Goal: Task Accomplishment & Management: Use online tool/utility

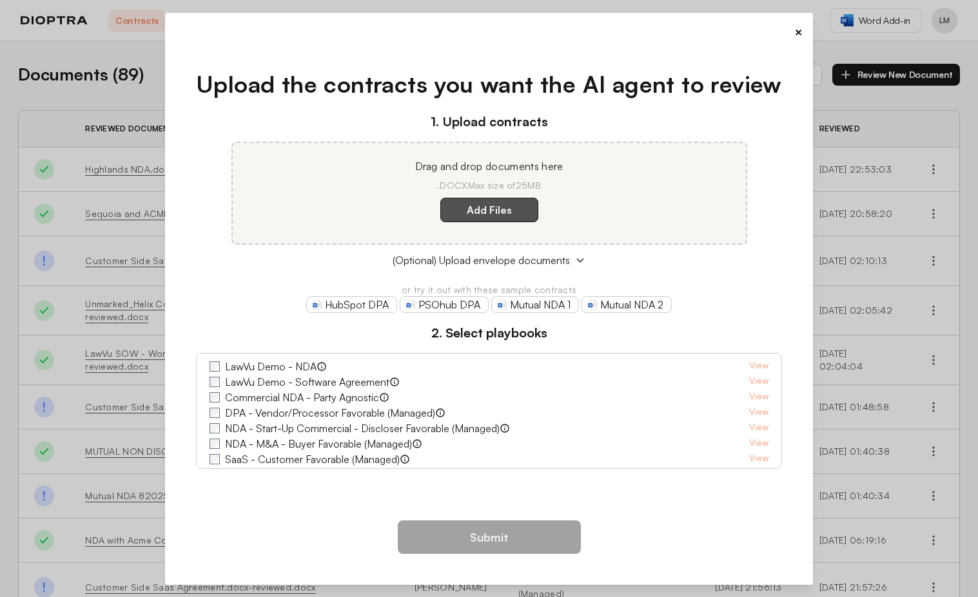
click at [490, 208] on label "Add Files" at bounding box center [489, 210] width 98 height 24
click at [0, 0] on here "Add Files" at bounding box center [0, 0] width 0 height 0
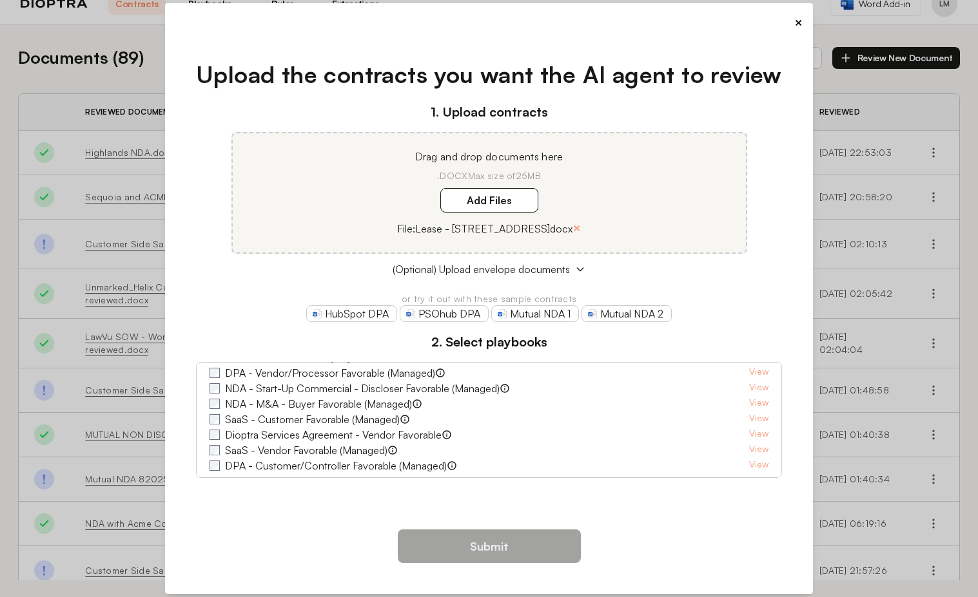
scroll to position [50, 0]
click at [581, 226] on button "×" at bounding box center [576, 228] width 8 height 18
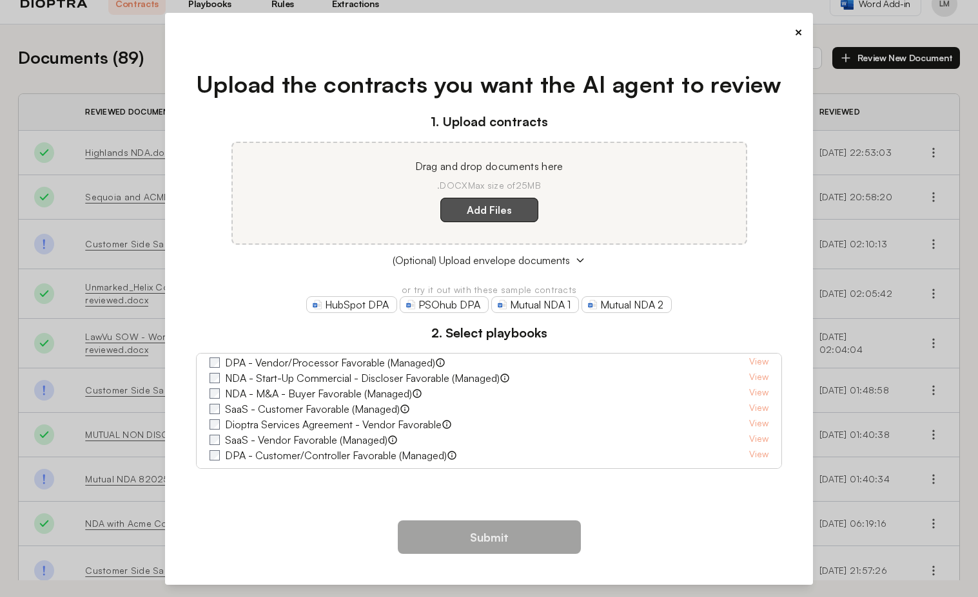
click at [488, 222] on label "Add Files" at bounding box center [489, 210] width 98 height 24
click at [0, 0] on here "Add Files" at bounding box center [0, 0] width 0 height 0
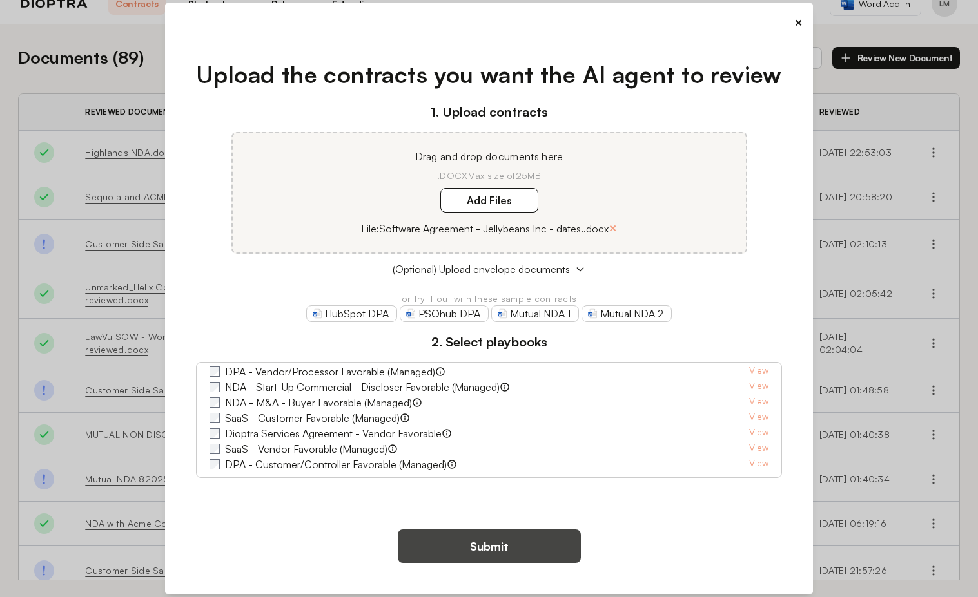
click at [476, 549] on button "Submit" at bounding box center [489, 547] width 183 height 34
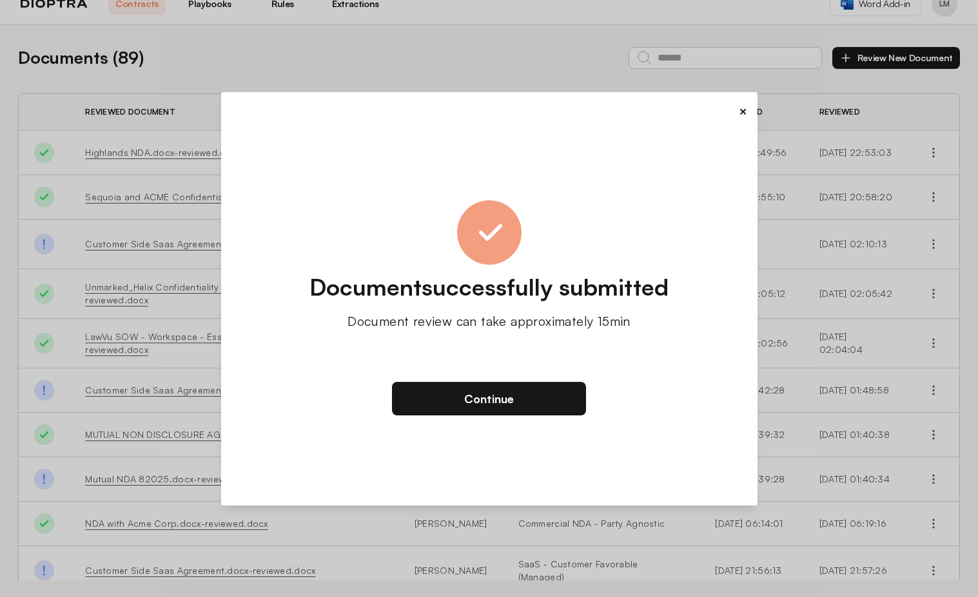
scroll to position [0, 0]
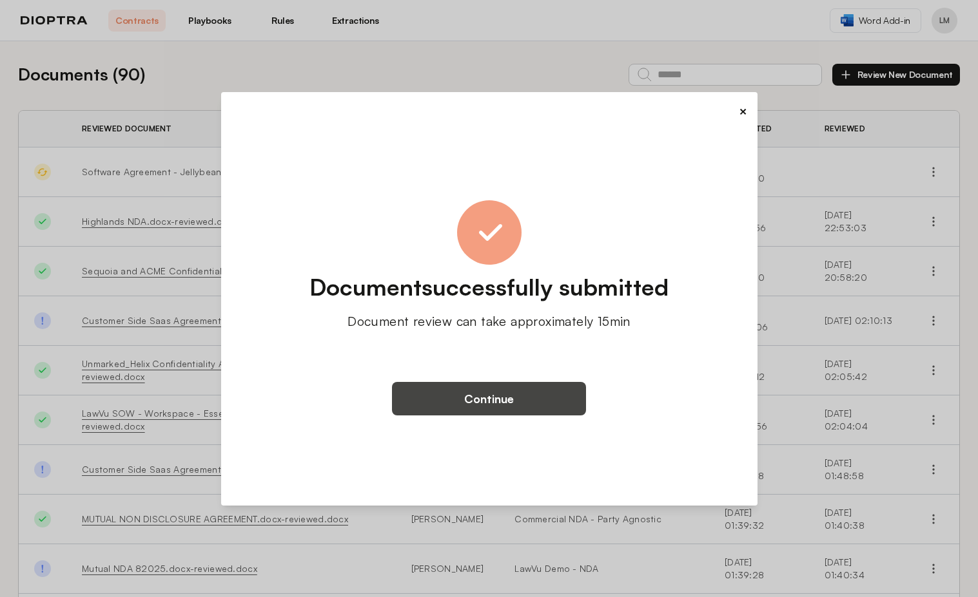
click at [487, 394] on button "Continue" at bounding box center [489, 399] width 194 height 34
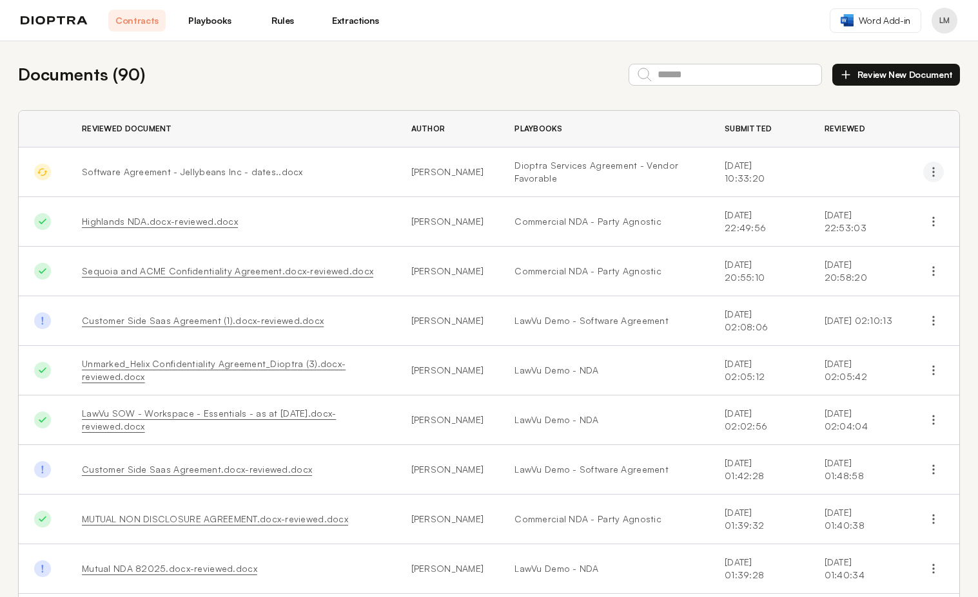
click at [939, 171] on icon "button" at bounding box center [933, 172] width 13 height 13
click at [651, 171] on link "Dioptra Services Agreement - Vendor Favorable" at bounding box center [603, 172] width 179 height 26
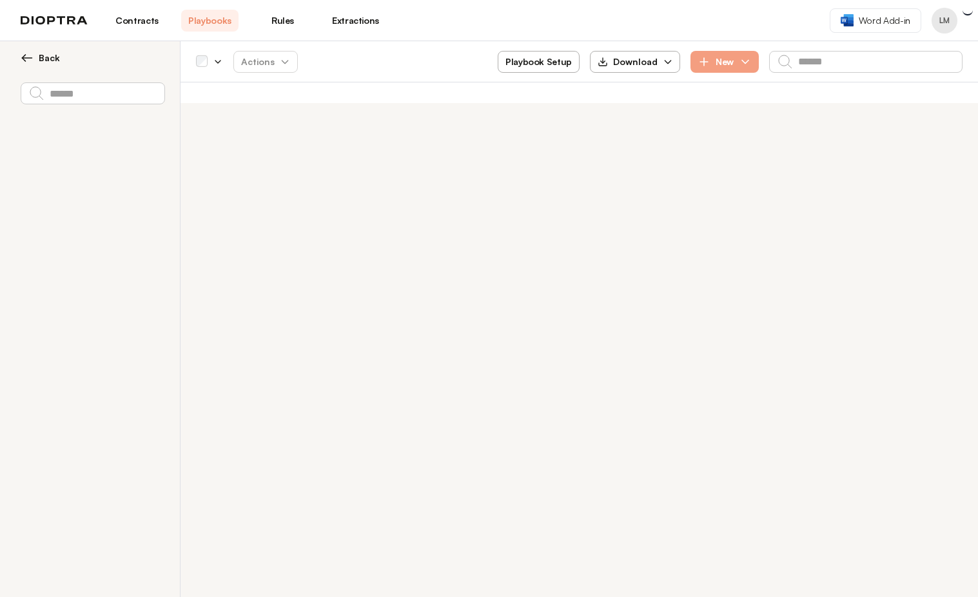
click at [532, 174] on div "Back Actions Playbook Setup Download New" at bounding box center [489, 319] width 978 height 556
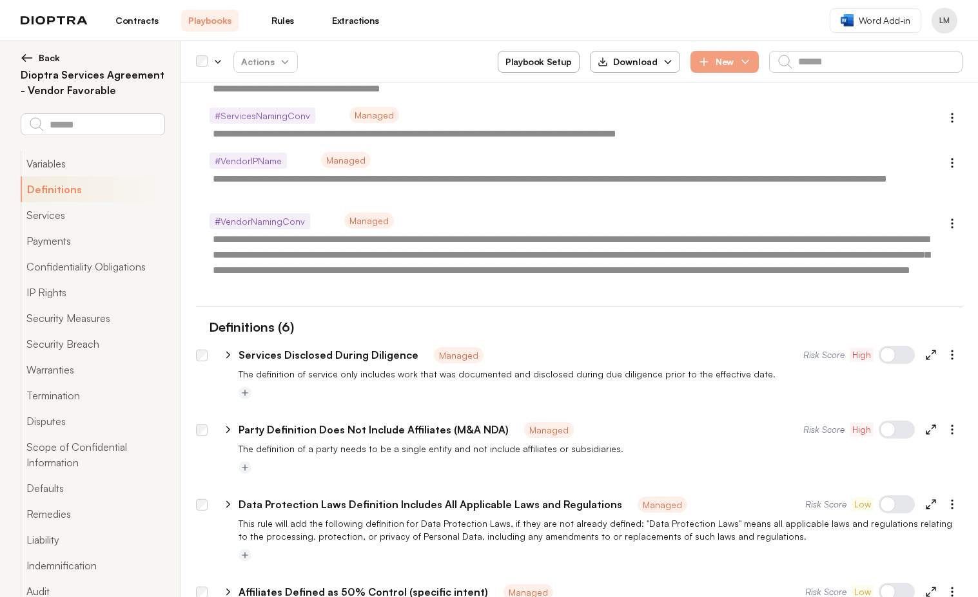
scroll to position [262, 0]
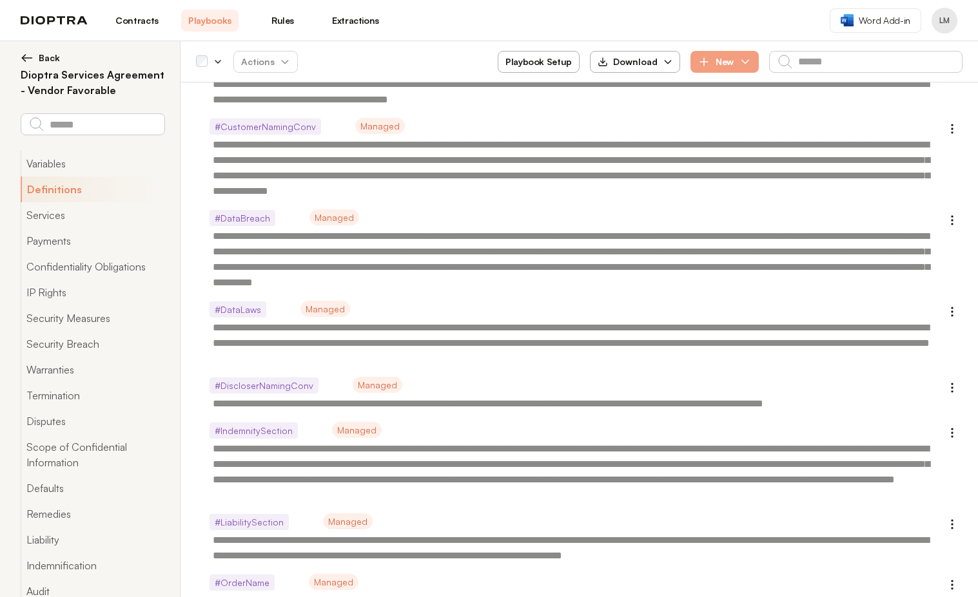
type textarea "*"
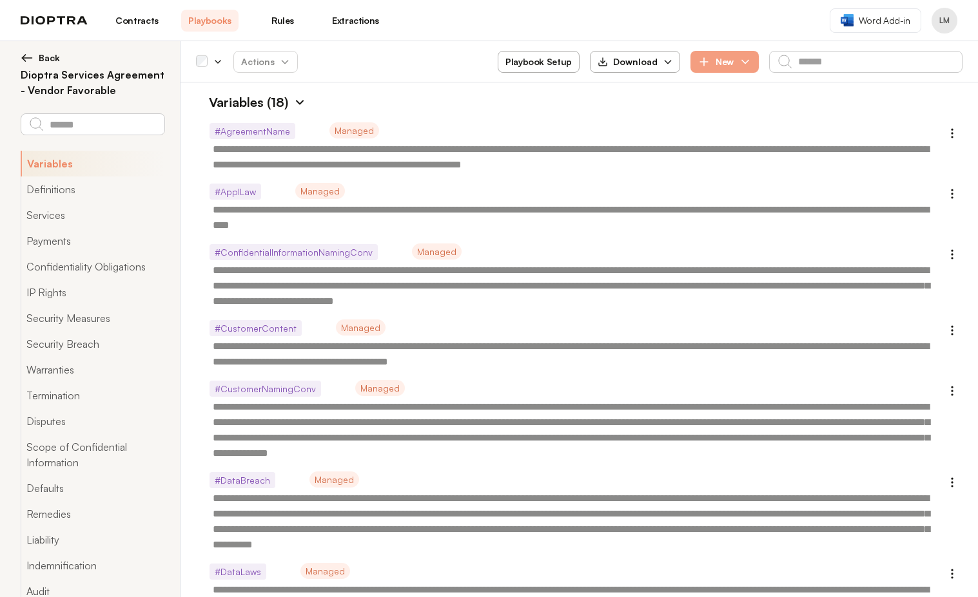
click at [48, 56] on span "Back" at bounding box center [49, 58] width 21 height 13
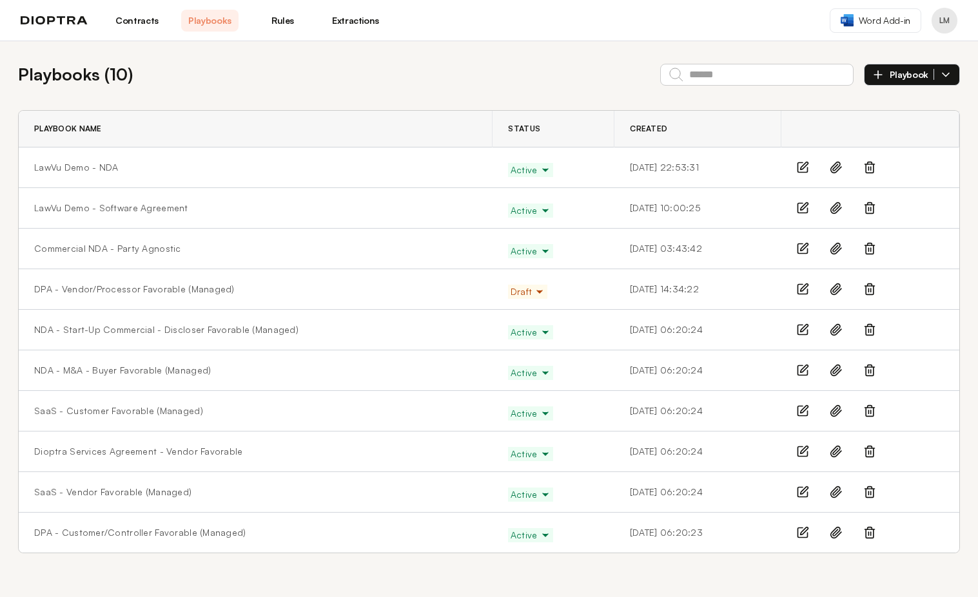
click at [385, 66] on div "Playbooks ( 10 ) Playbook" at bounding box center [488, 74] width 941 height 25
click at [61, 21] on img at bounding box center [54, 20] width 67 height 9
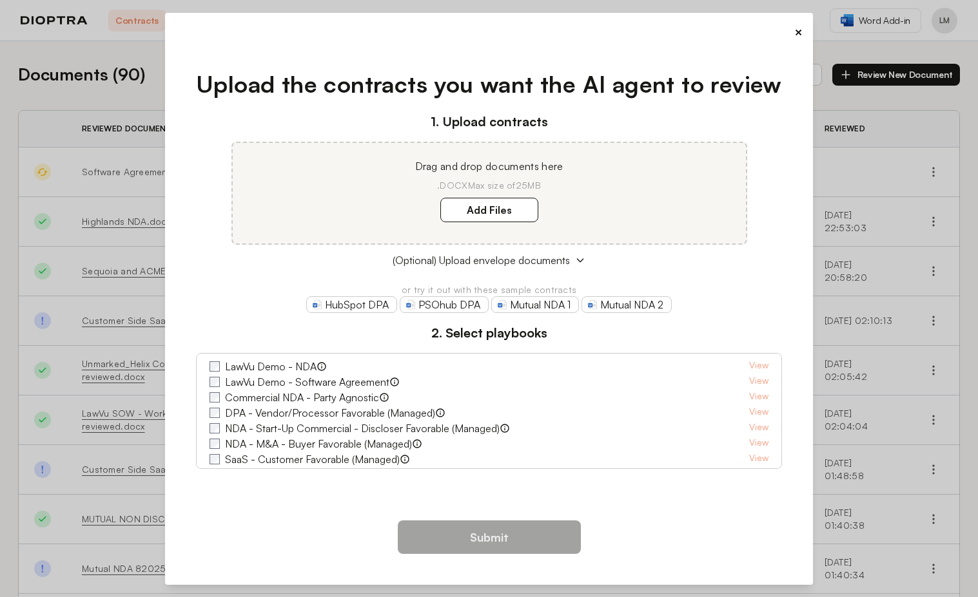
click at [795, 28] on button "×" at bounding box center [798, 32] width 8 height 18
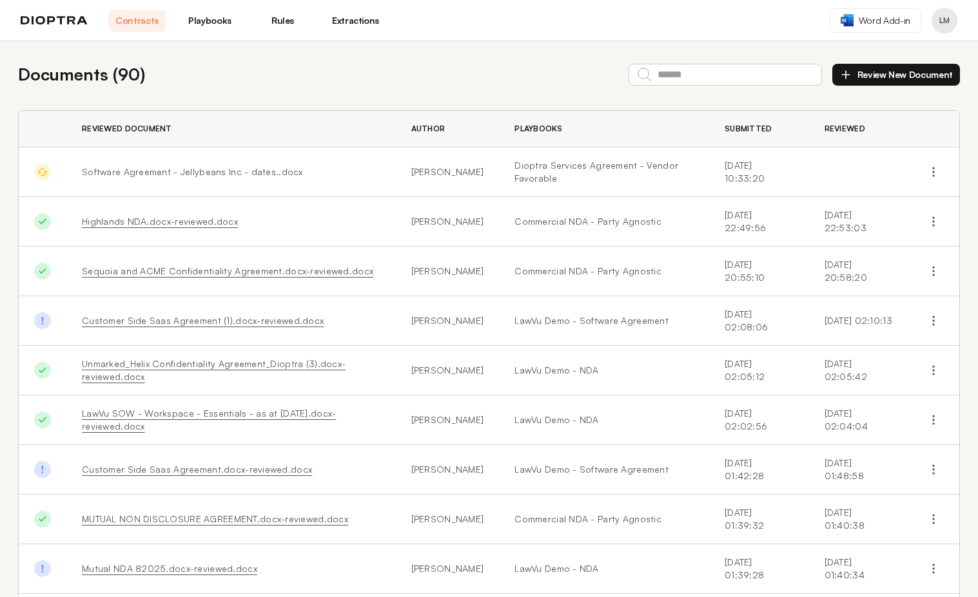
click at [367, 23] on link "Extractions" at bounding box center [355, 21] width 57 height 22
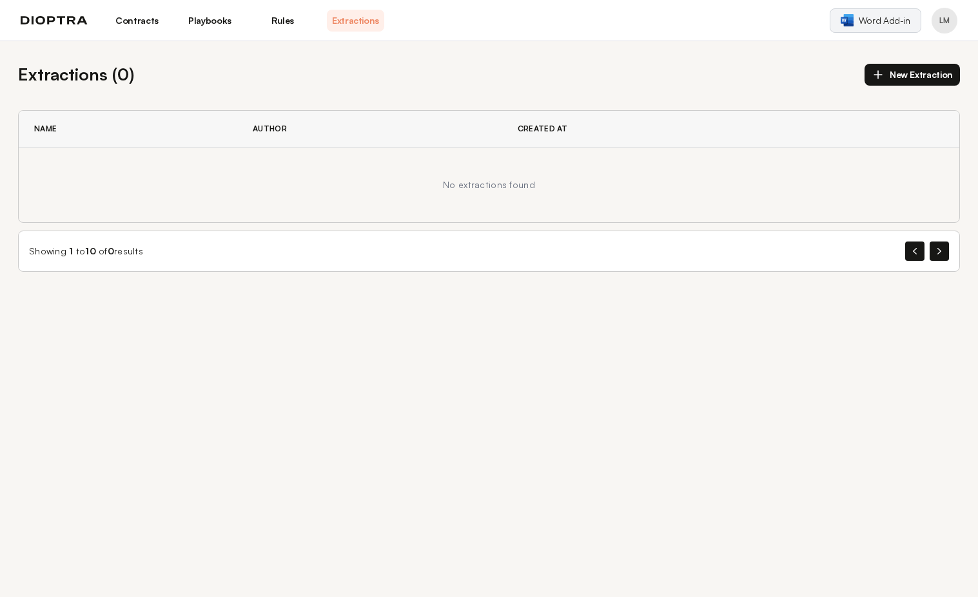
click at [877, 28] on link "Word Add-in" at bounding box center [875, 20] width 92 height 24
click at [938, 19] on button "Profile menu" at bounding box center [944, 21] width 26 height 26
click at [874, 52] on button "Profile" at bounding box center [895, 53] width 122 height 23
